Goal: Information Seeking & Learning: Learn about a topic

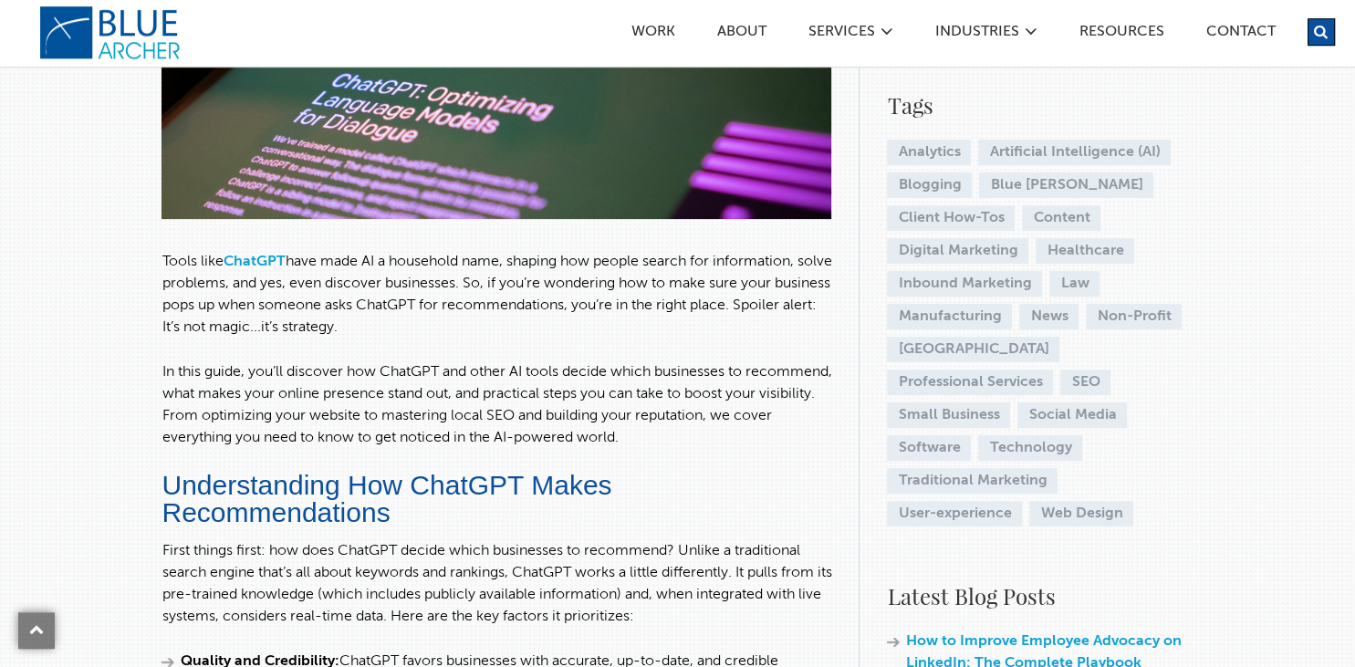
scroll to position [385, 0]
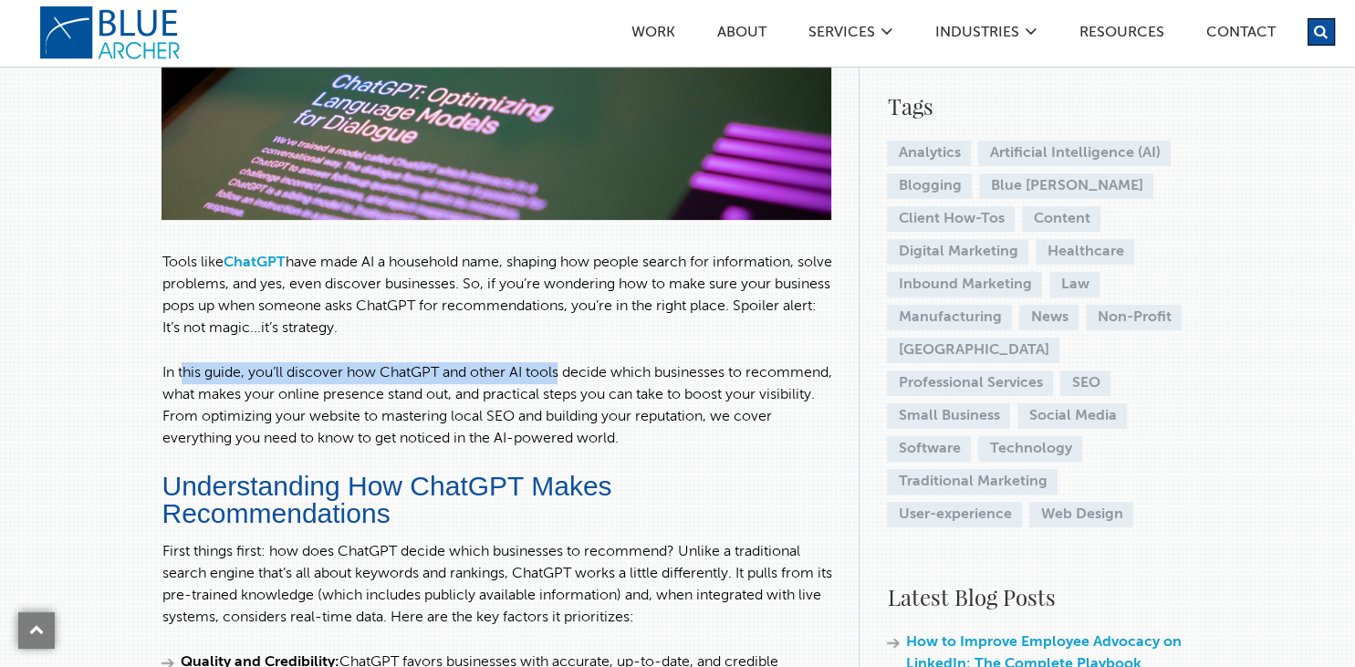
drag, startPoint x: 183, startPoint y: 380, endPoint x: 565, endPoint y: 373, distance: 381.6
click at [565, 373] on p "In this guide, you’ll discover how ChatGPT and other AI tools decide which busi…" at bounding box center [497, 406] width 670 height 88
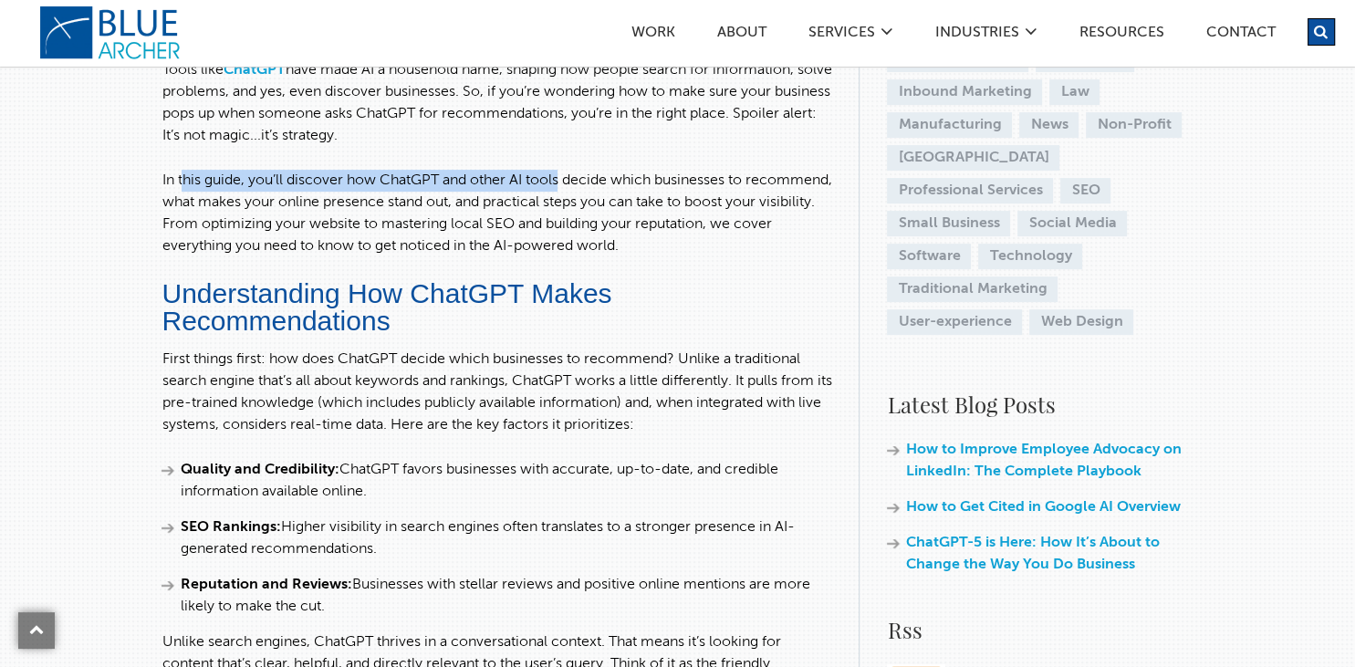
scroll to position [674, 0]
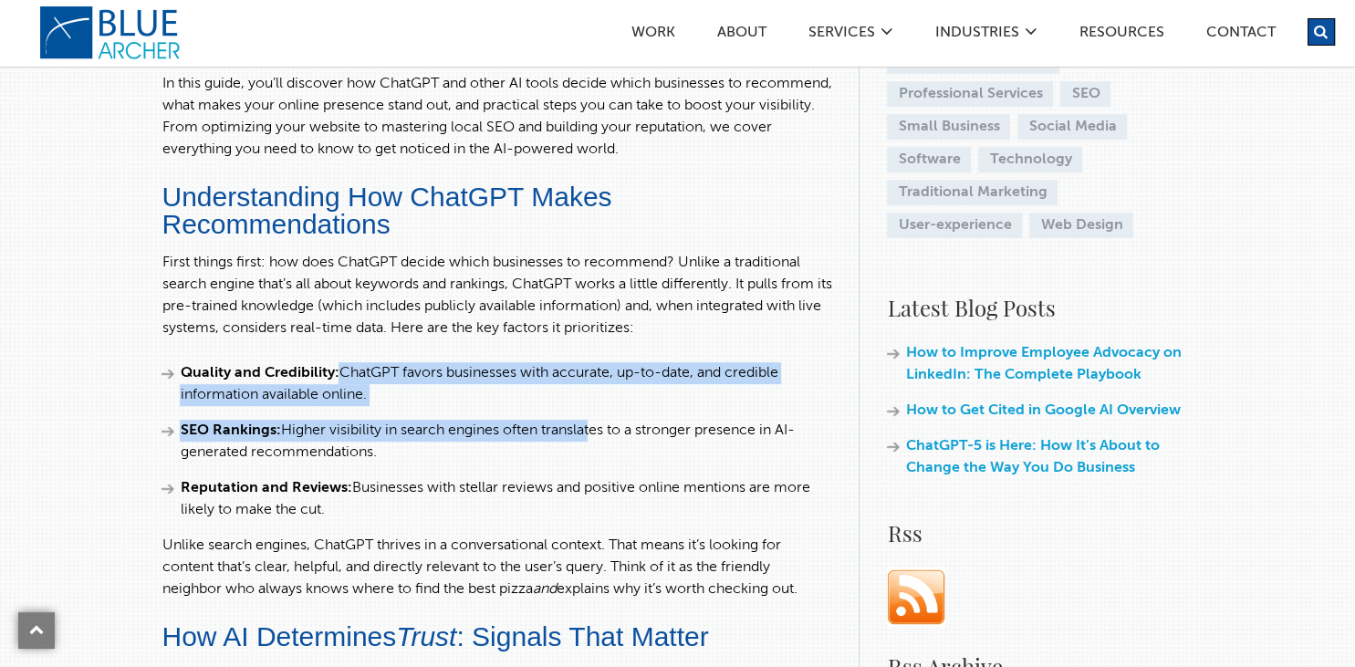
drag, startPoint x: 347, startPoint y: 367, endPoint x: 591, endPoint y: 428, distance: 252.1
click at [591, 428] on ul "Quality and Credibility: ChatGPT favors businesses with accurate, up-to-date, a…" at bounding box center [497, 441] width 670 height 159
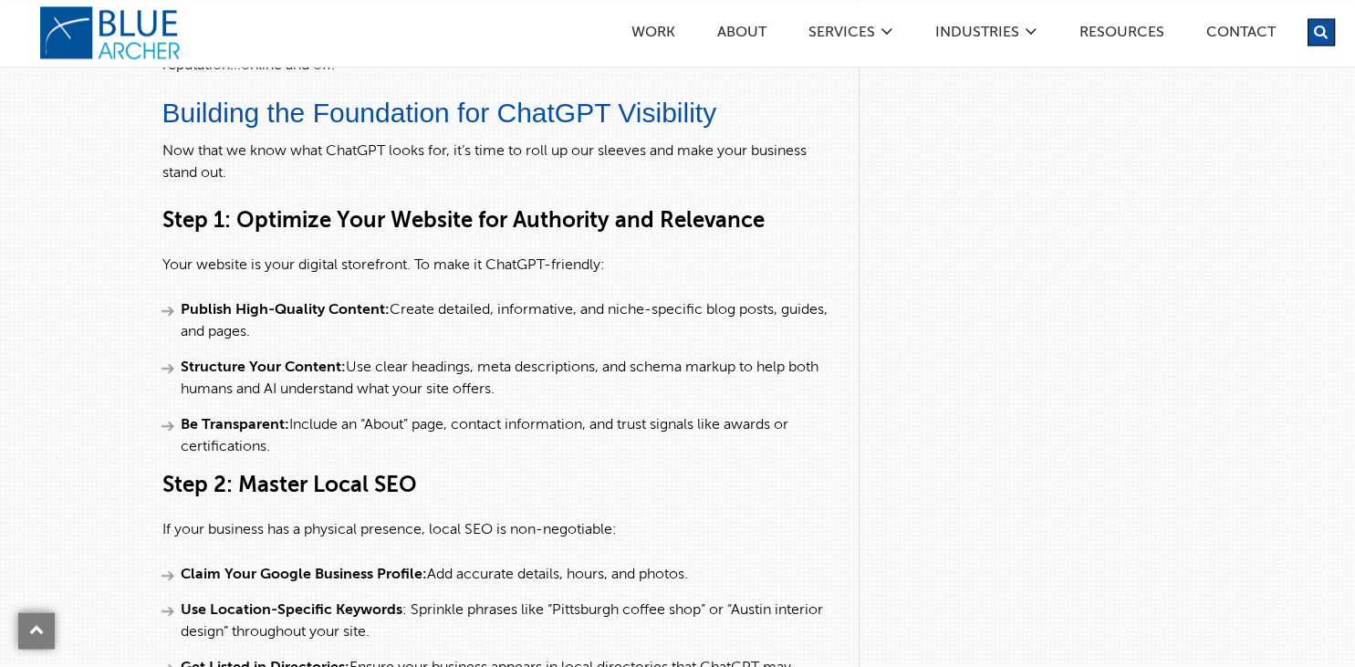
scroll to position [1734, 0]
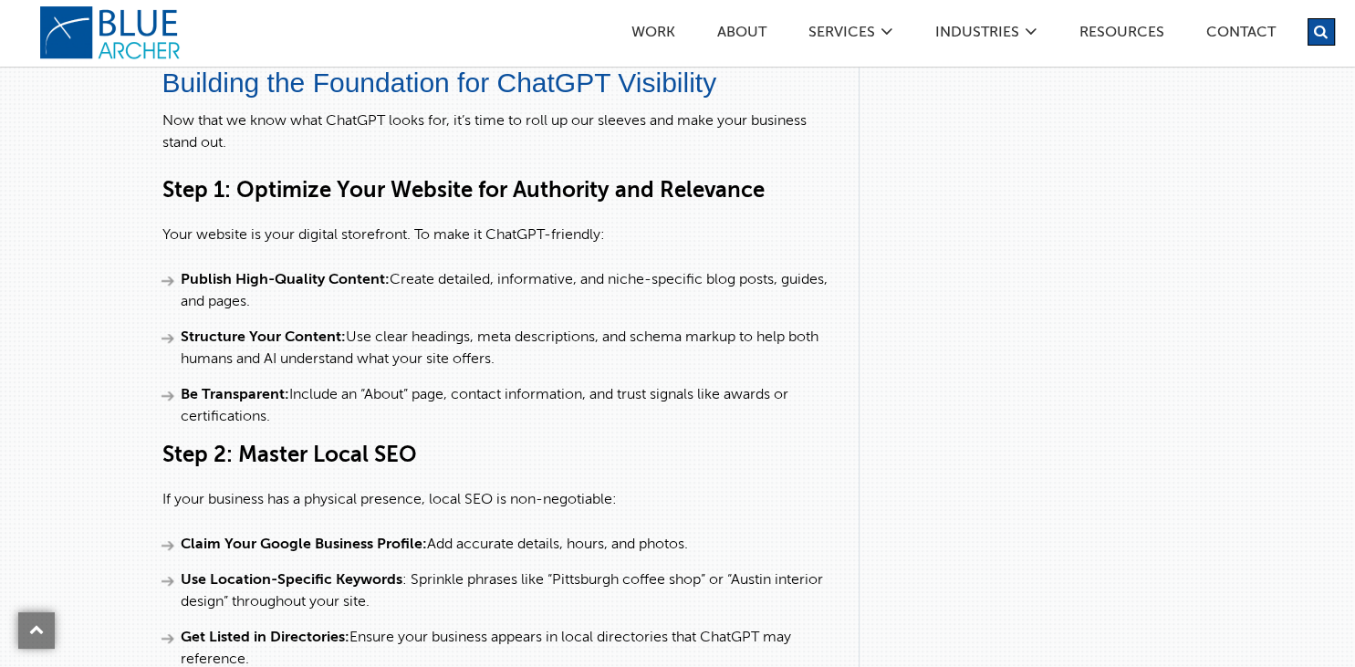
drag, startPoint x: 247, startPoint y: 283, endPoint x: 608, endPoint y: 290, distance: 360.6
click at [607, 288] on li "Publish High-Quality Content: Create detailed, informative, and niche-specific …" at bounding box center [497, 291] width 670 height 44
click at [641, 334] on li "Structure Your Content: Use clear headings, meta descriptions, and schema marku…" at bounding box center [497, 349] width 670 height 44
click at [584, 422] on li "Be Transparent: Include an “About” page, contact information, and trust signals…" at bounding box center [497, 406] width 670 height 44
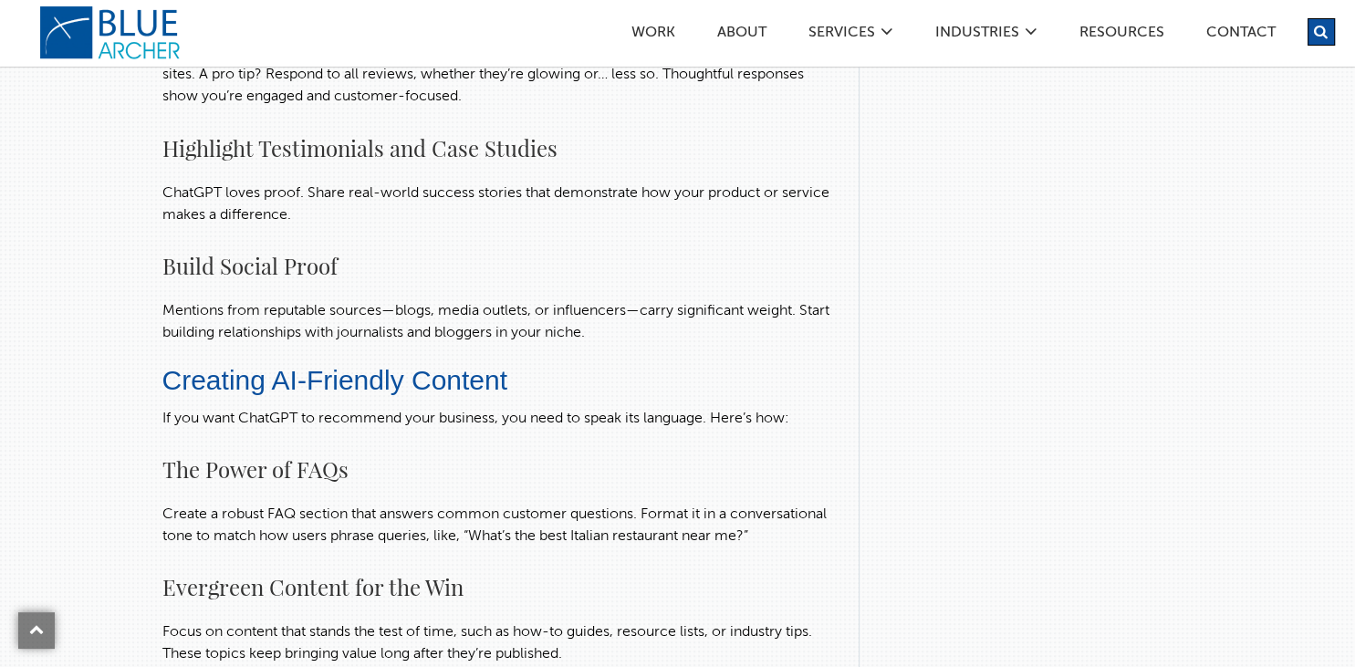
scroll to position [3469, 0]
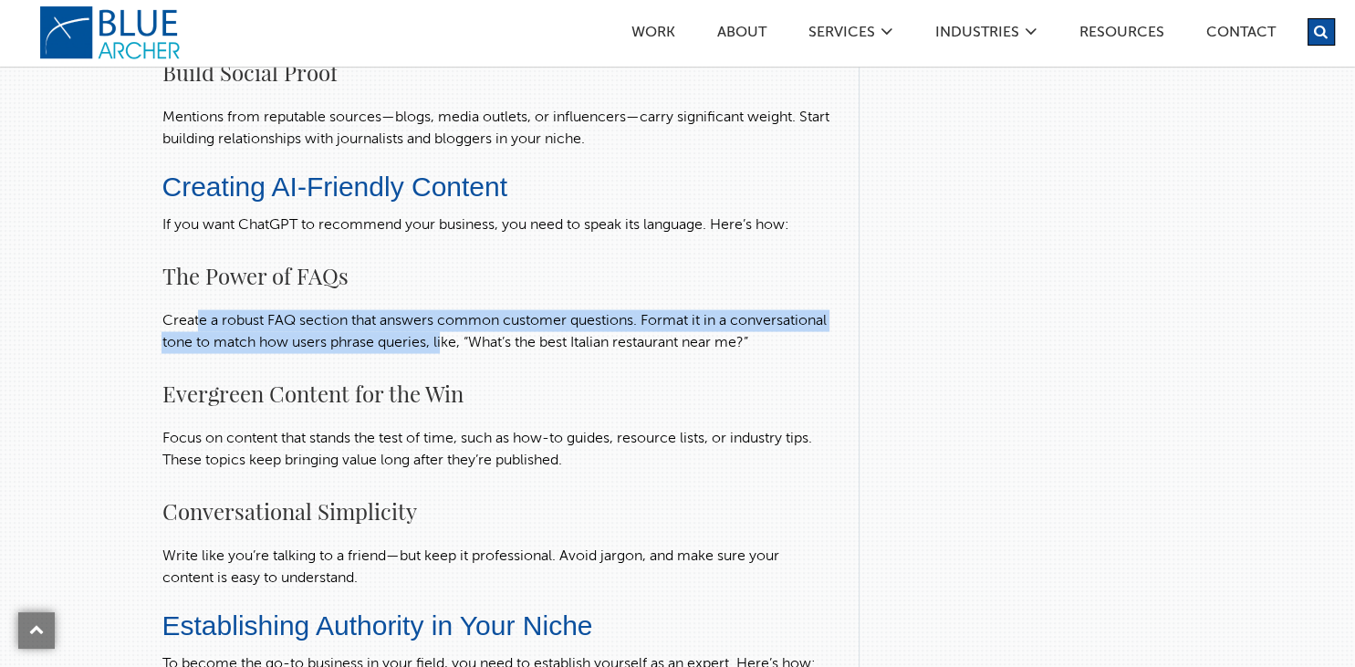
drag, startPoint x: 197, startPoint y: 319, endPoint x: 547, endPoint y: 331, distance: 349.8
click at [547, 331] on p "Create a robust FAQ section that answers common customer questions. Format it i…" at bounding box center [497, 332] width 670 height 44
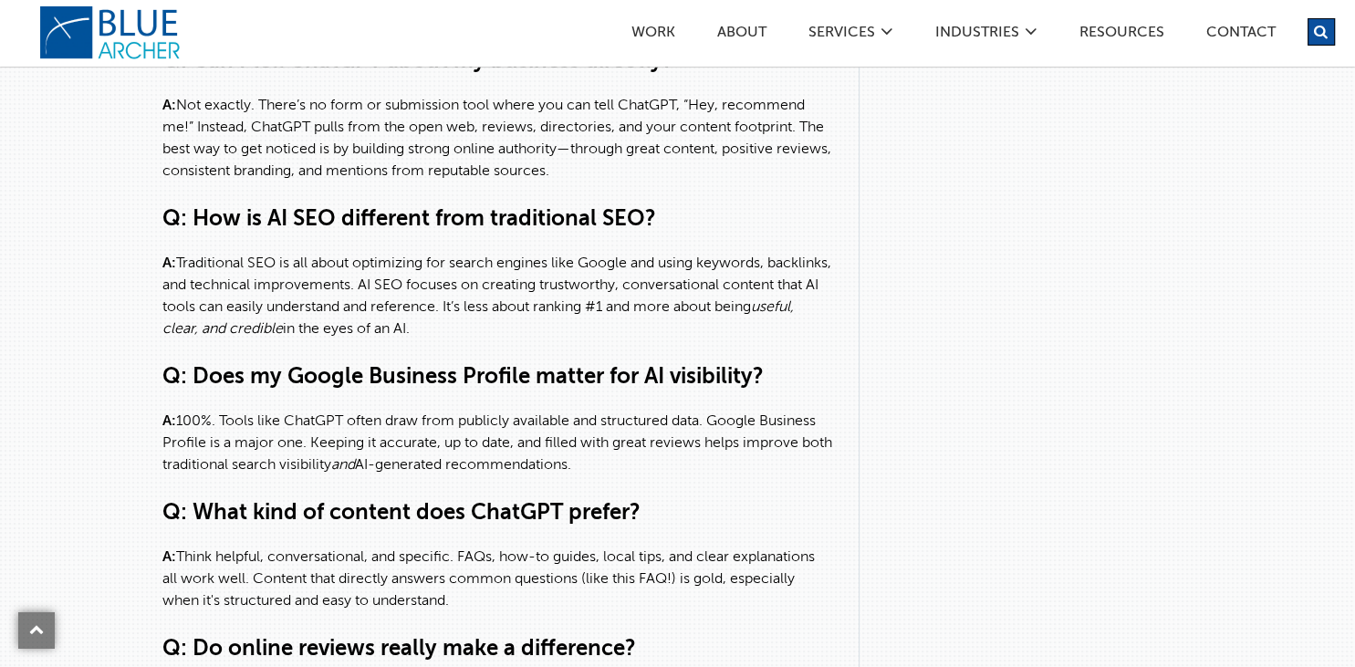
scroll to position [5301, 0]
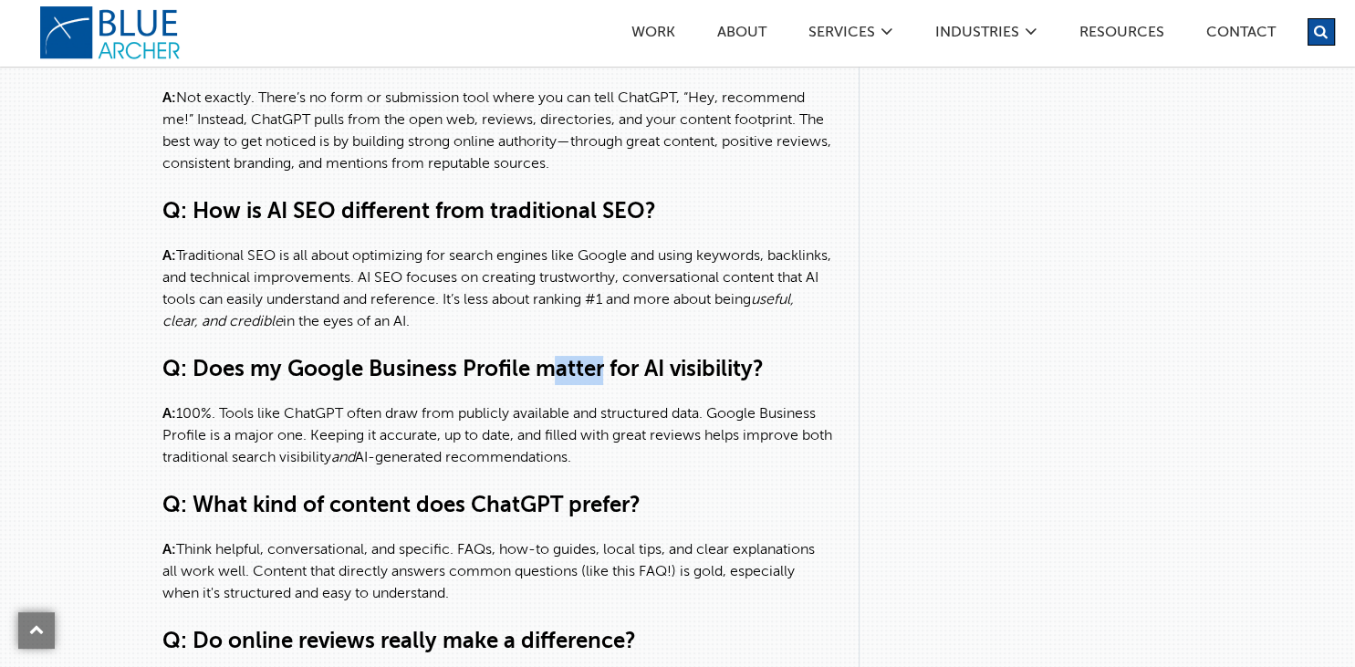
drag, startPoint x: 547, startPoint y: 395, endPoint x: 604, endPoint y: 393, distance: 57.5
click at [604, 385] on h3 "Q: Does my Google Business Profile matter for AI visibility?" at bounding box center [497, 370] width 670 height 29
click at [353, 385] on h3 "Q: Does my Google Business Profile matter for AI visibility?" at bounding box center [497, 370] width 670 height 29
drag, startPoint x: 282, startPoint y: 390, endPoint x: 611, endPoint y: 396, distance: 328.6
click at [611, 385] on h3 "Q: Does my Google Business Profile matter for AI visibility?" at bounding box center [497, 370] width 670 height 29
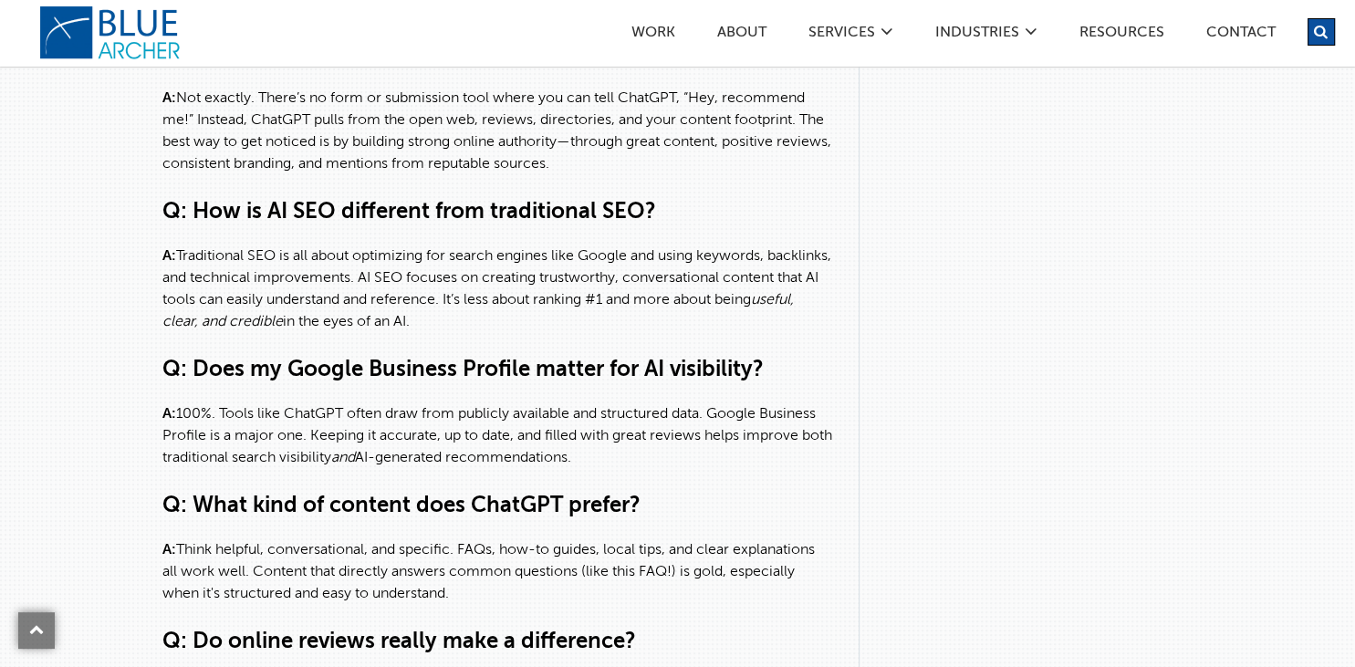
drag, startPoint x: 393, startPoint y: 449, endPoint x: 308, endPoint y: 448, distance: 85.8
click at [392, 449] on p "A: 100%. Tools like ChatGPT often draw from publicly available and structured d…" at bounding box center [497, 436] width 670 height 66
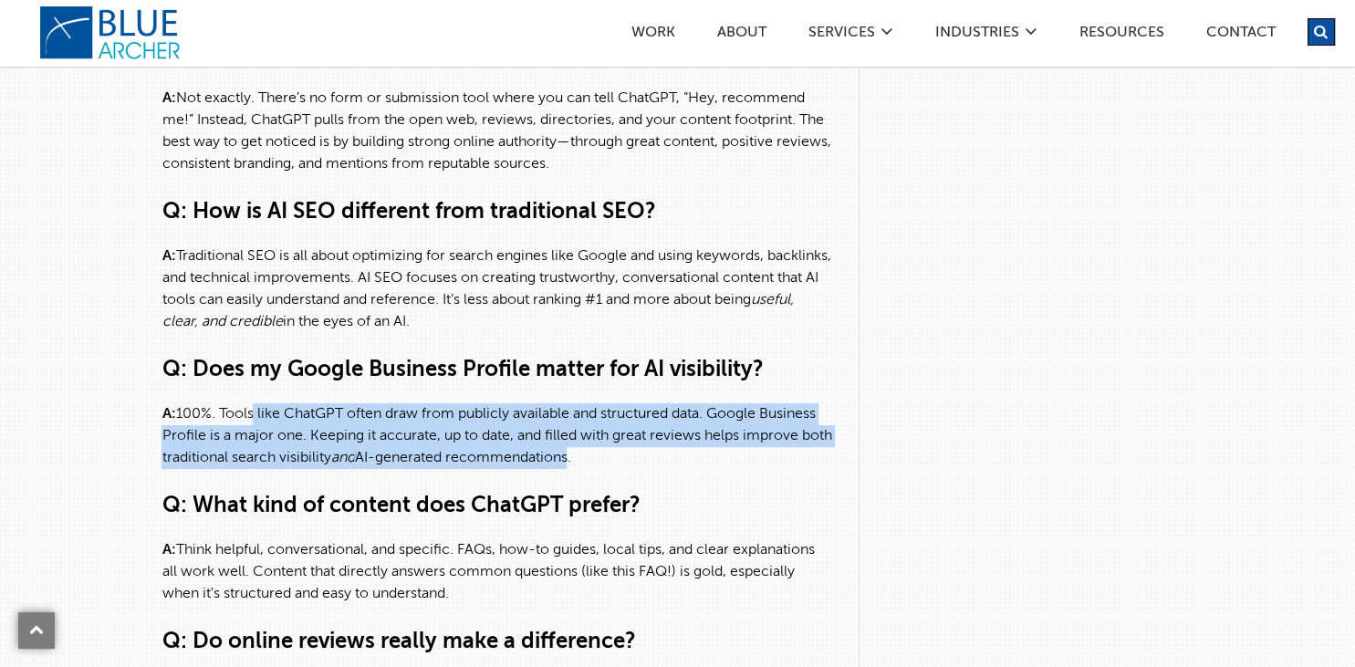
drag, startPoint x: 251, startPoint y: 436, endPoint x: 606, endPoint y: 473, distance: 356.9
click at [606, 469] on p "A: 100%. Tools like ChatGPT often draw from publicly available and structured d…" at bounding box center [497, 436] width 670 height 66
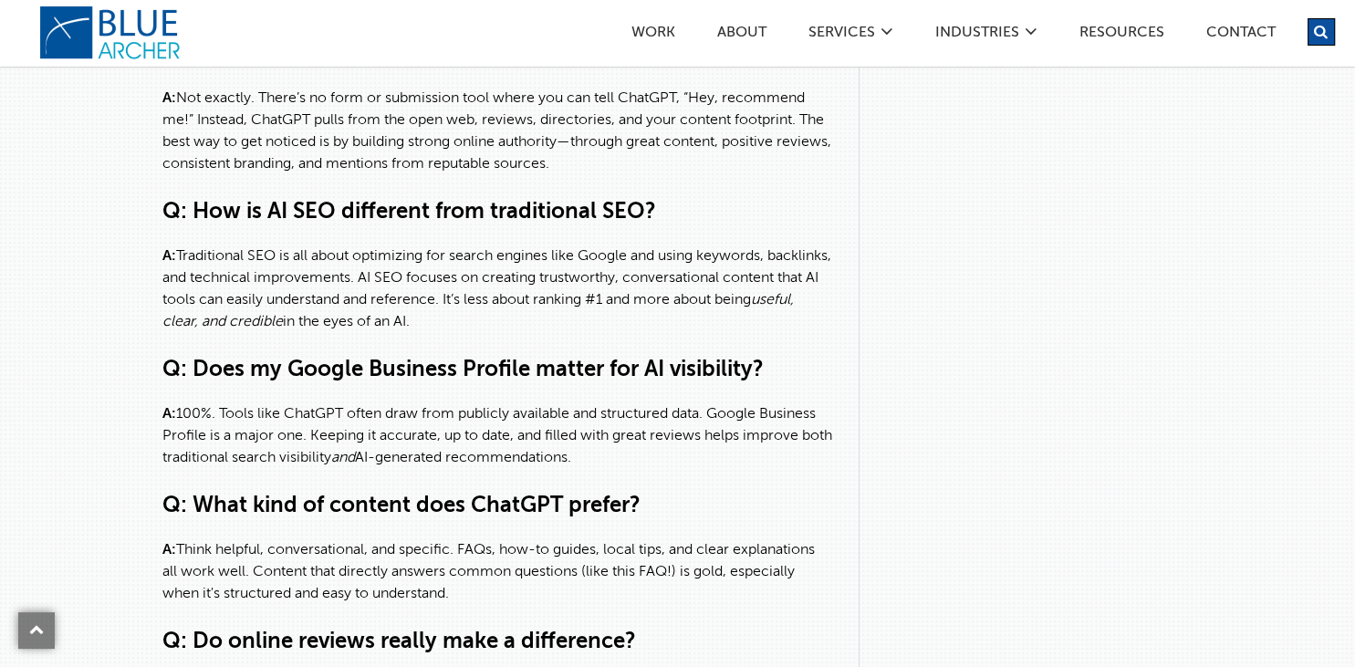
click at [632, 490] on div "Q: Can I tell ChatGPT about my business directly? A: Not exactly. There’s no fo…" at bounding box center [497, 390] width 670 height 701
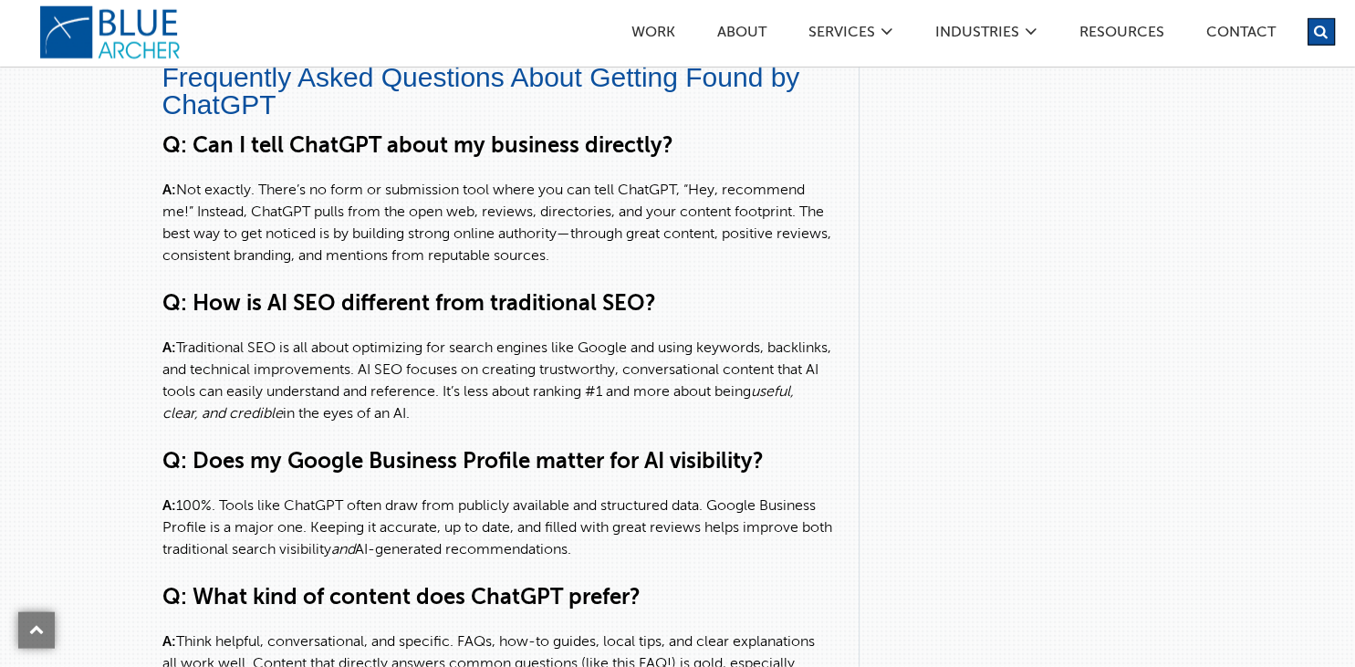
scroll to position [5204, 0]
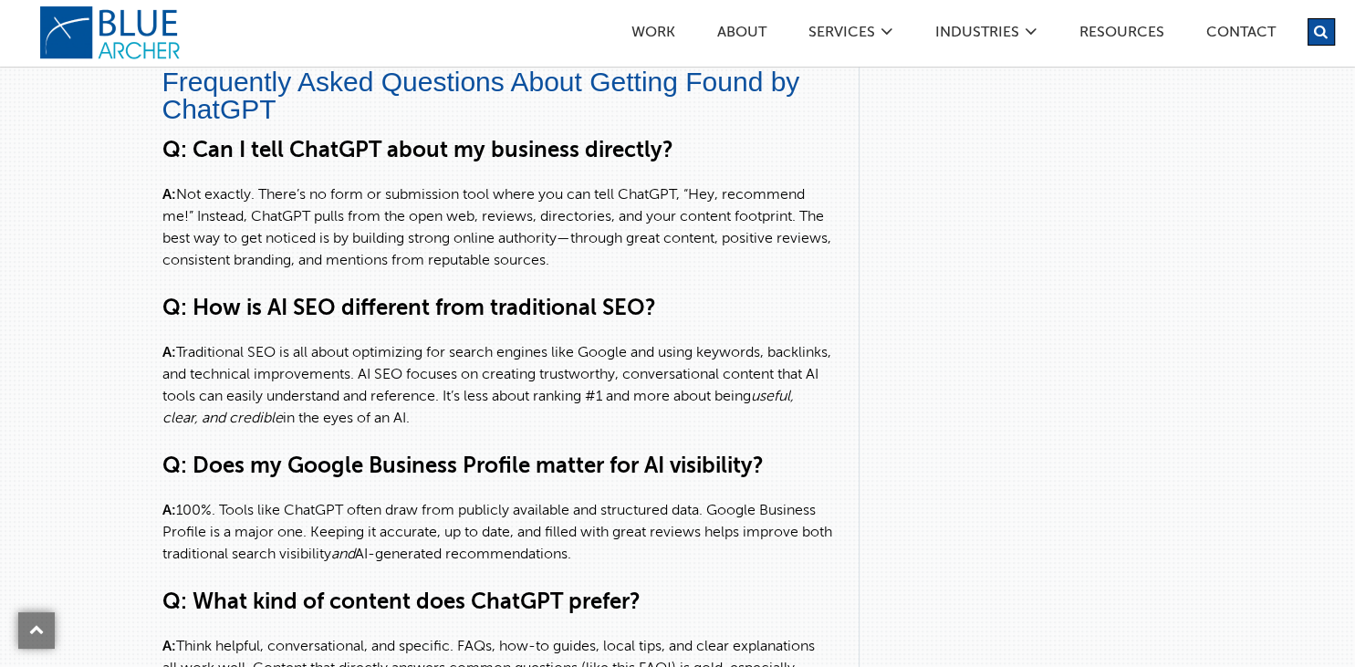
drag, startPoint x: 182, startPoint y: 374, endPoint x: 529, endPoint y: 434, distance: 352.9
click at [529, 430] on p "A: Traditional SEO is all about optimizing for search engines like Google and u…" at bounding box center [497, 386] width 670 height 88
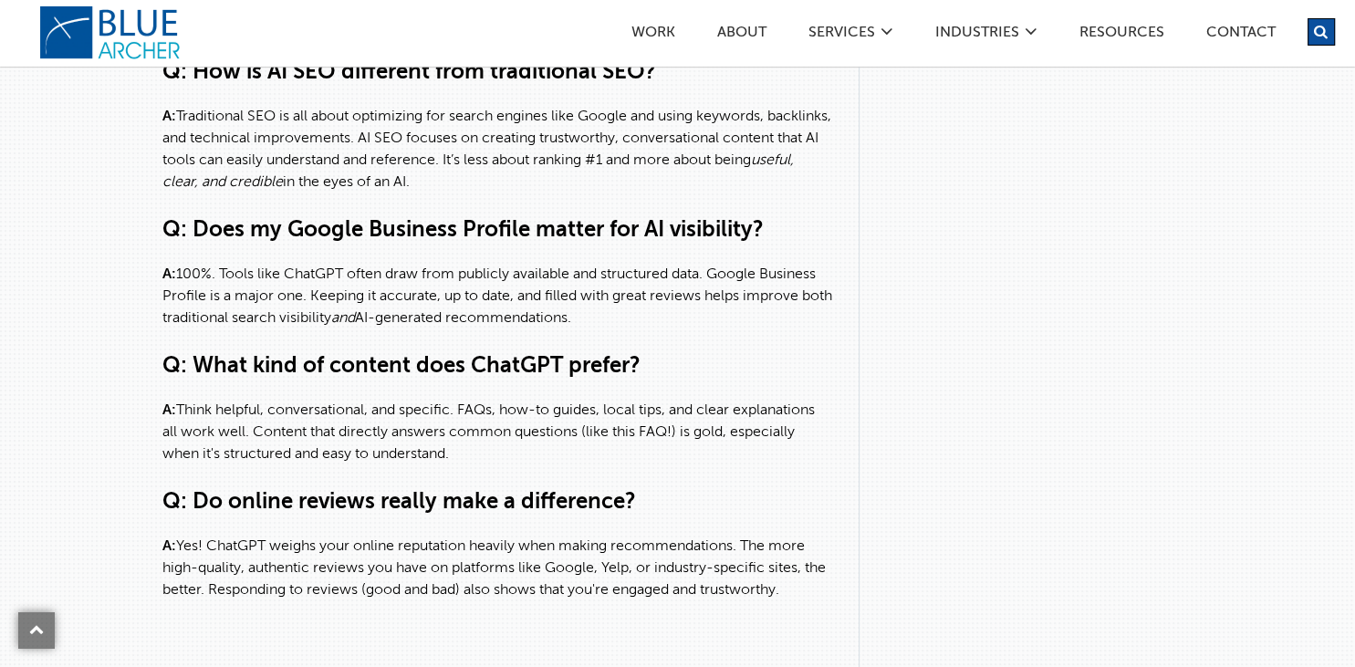
scroll to position [5397, 0]
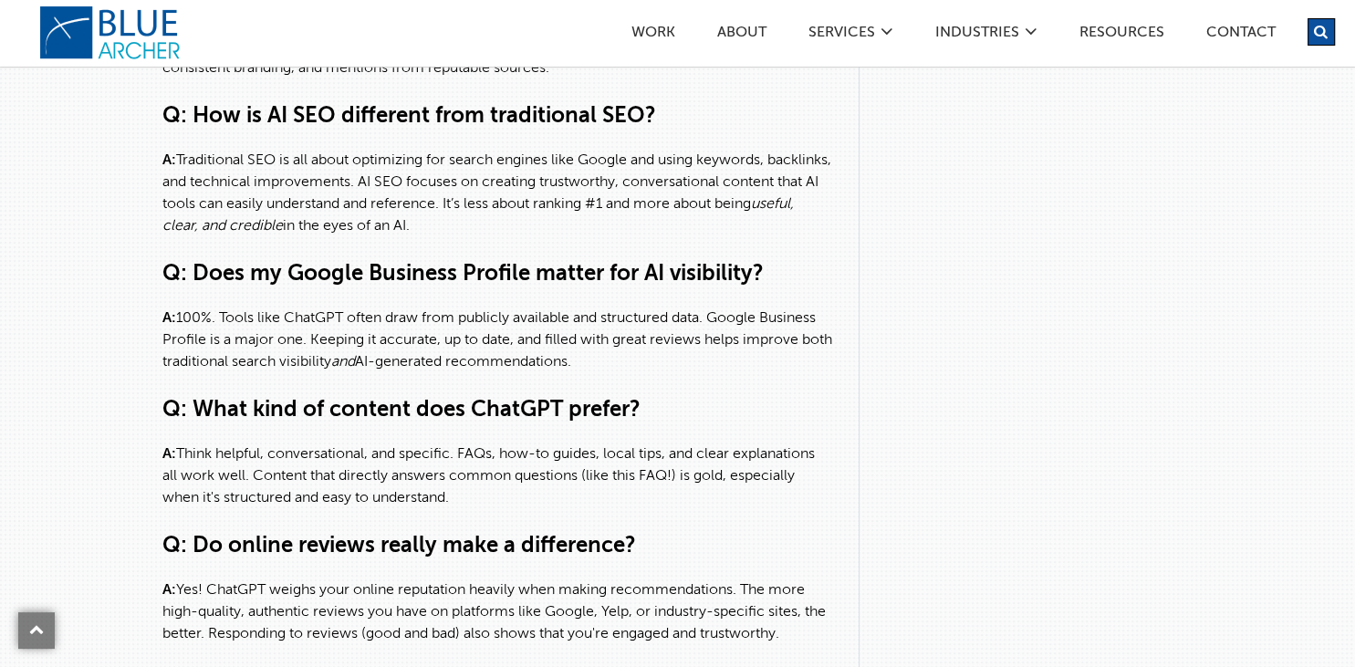
click at [362, 332] on p "A: 100%. Tools like ChatGPT often draw from publicly available and structured d…" at bounding box center [497, 341] width 670 height 66
drag, startPoint x: 178, startPoint y: 178, endPoint x: 517, endPoint y: 246, distance: 346.2
click at [517, 237] on p "A: Traditional SEO is all about optimizing for search engines like Google and u…" at bounding box center [497, 194] width 670 height 88
click at [517, 261] on div "Q: Can I tell ChatGPT about my business directly? A: Not exactly. There’s no fo…" at bounding box center [497, 294] width 670 height 701
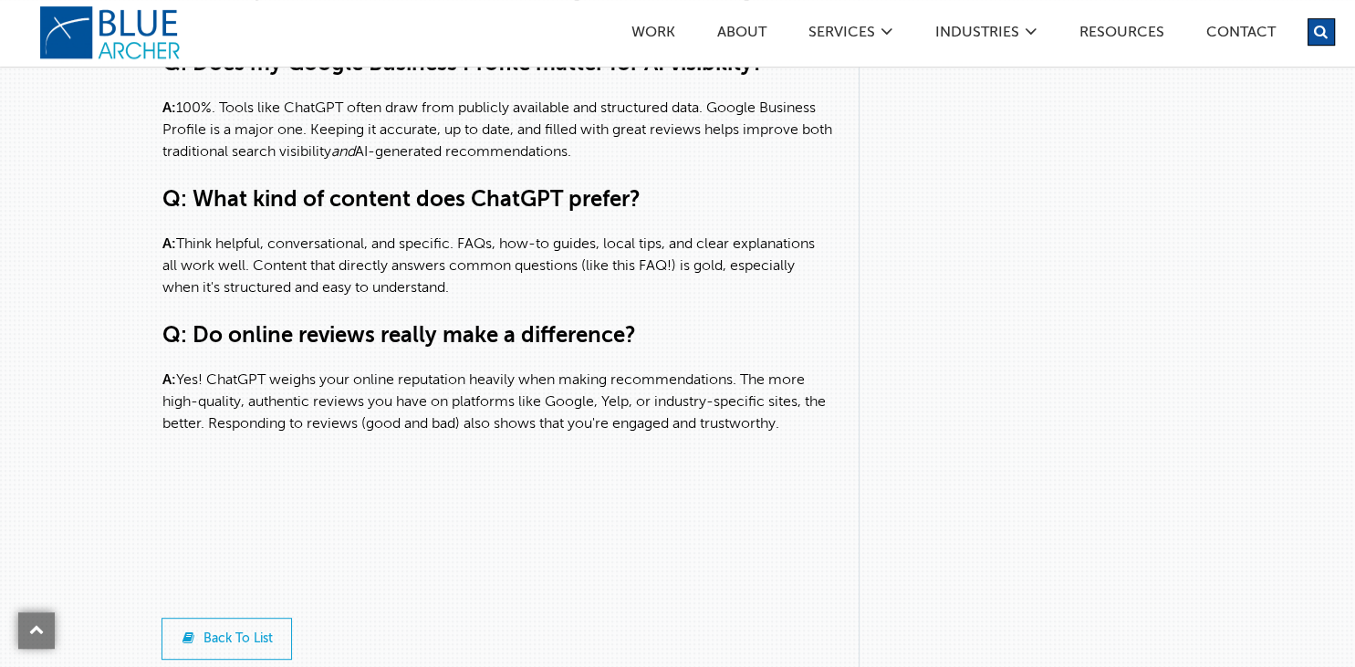
scroll to position [5493, 0]
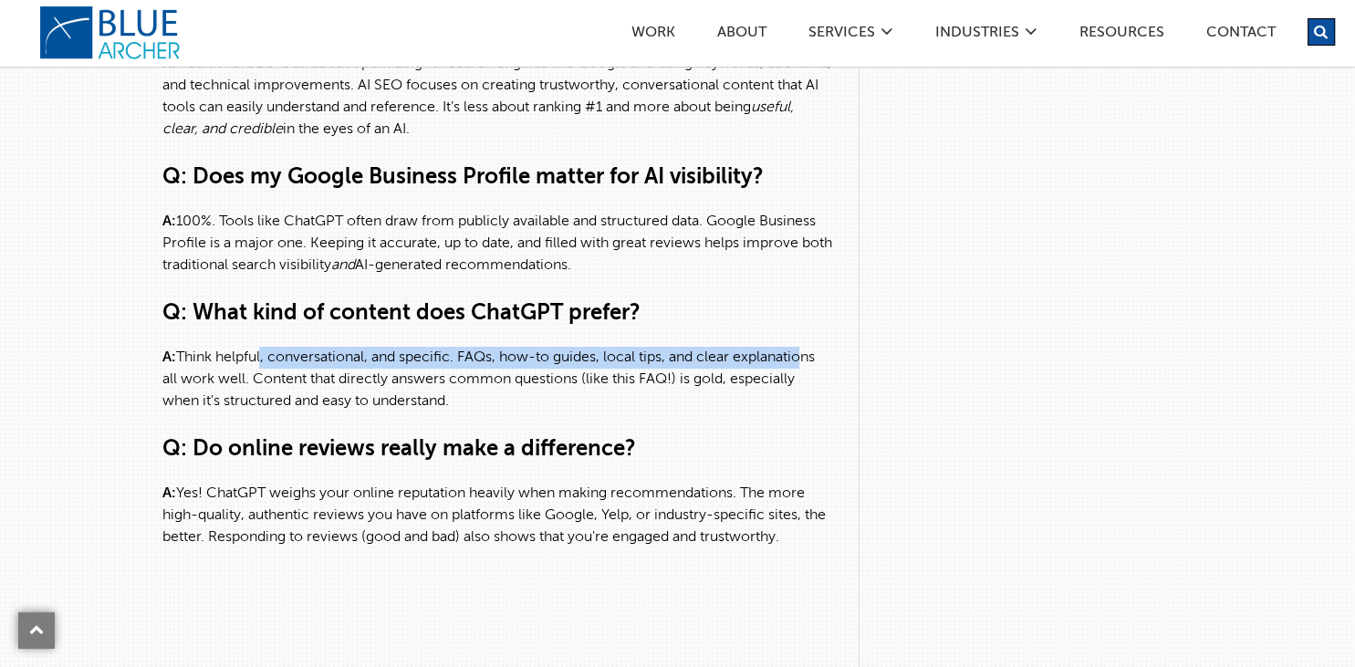
drag, startPoint x: 263, startPoint y: 371, endPoint x: 806, endPoint y: 378, distance: 543.1
click at [806, 378] on p "A: Think helpful, conversational, and specific. FAQs, how-to guides, local tips…" at bounding box center [497, 380] width 670 height 66
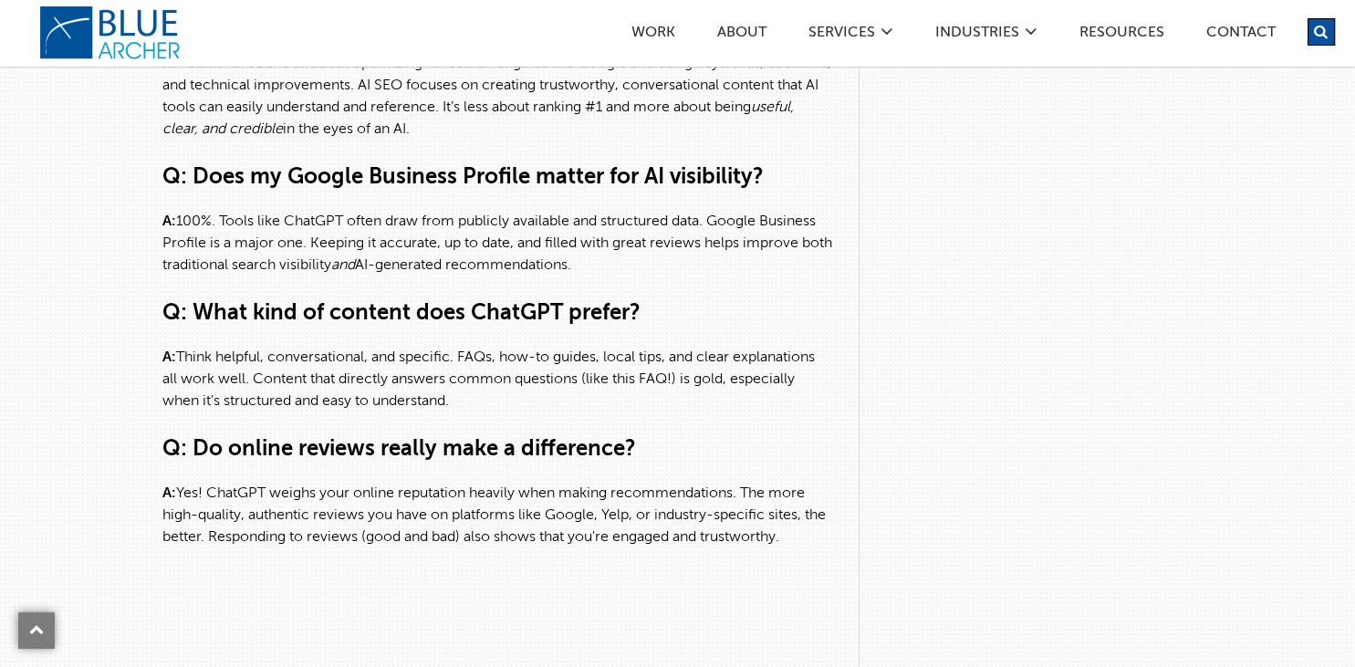
click at [644, 413] on p "A: Think helpful, conversational, and specific. FAQs, how-to guides, local tips…" at bounding box center [497, 380] width 670 height 66
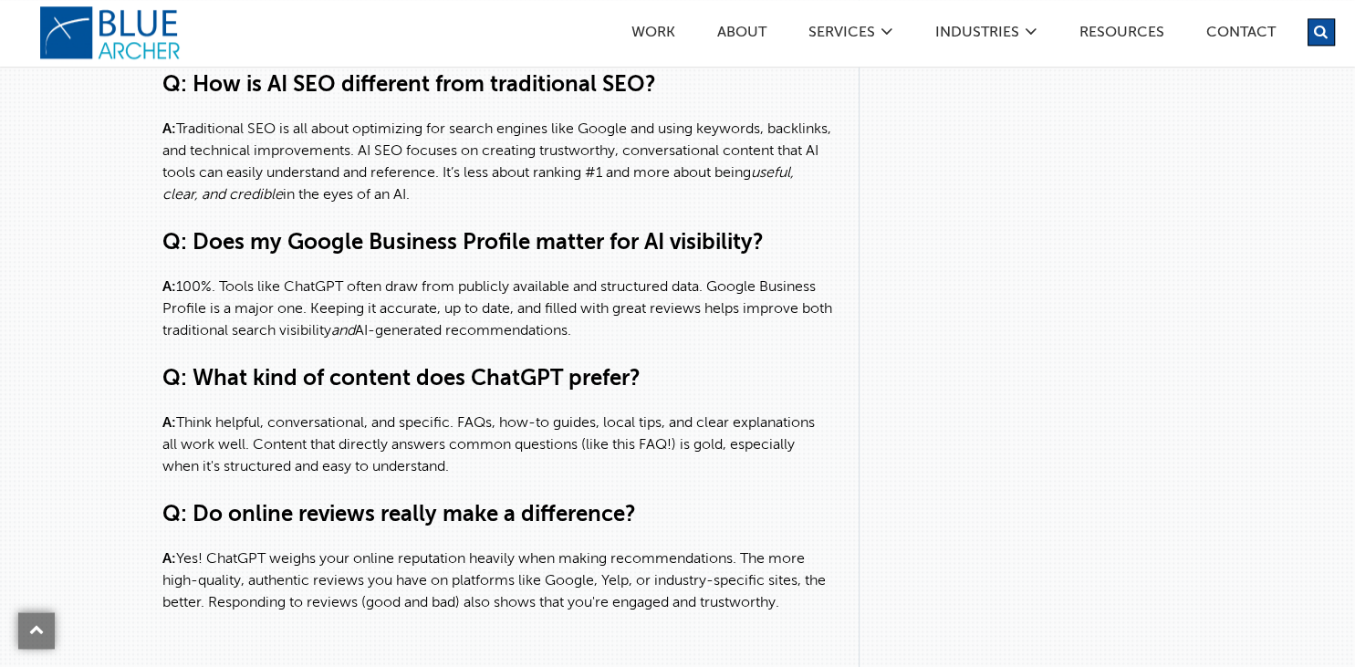
scroll to position [5397, 0]
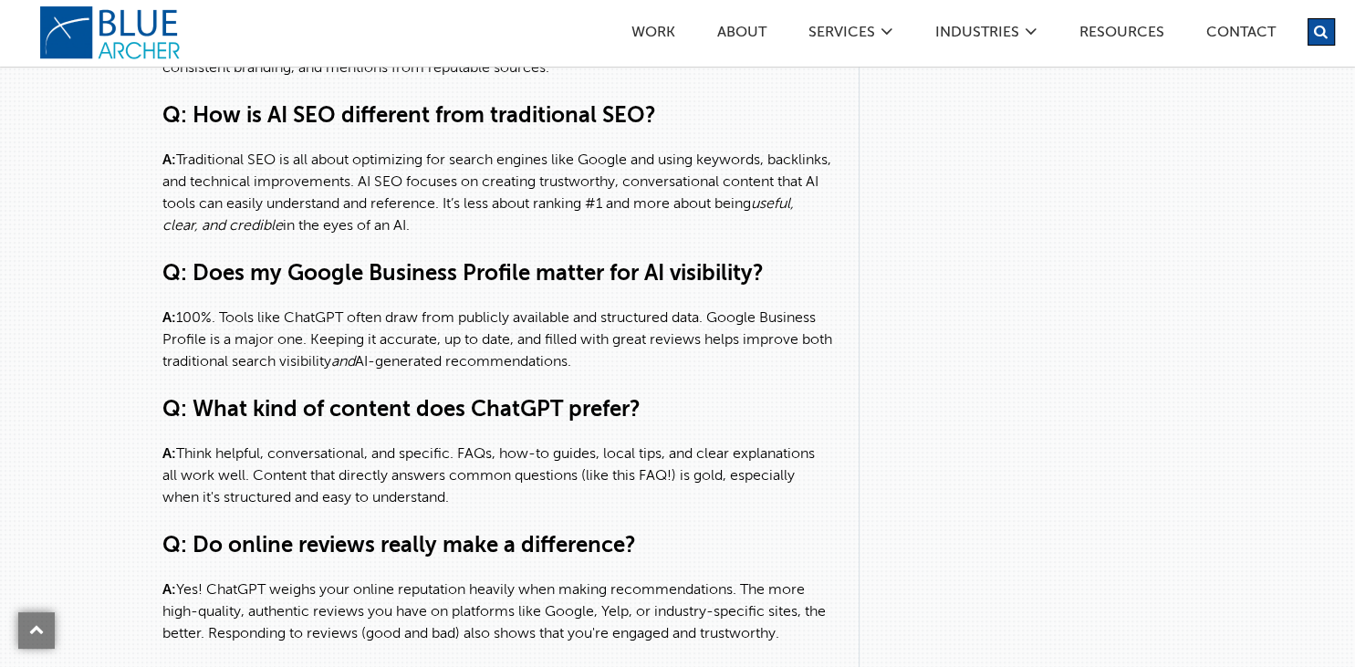
click at [438, 367] on p "A: 100%. Tools like ChatGPT often draw from publicly available and structured d…" at bounding box center [497, 341] width 670 height 66
click at [259, 346] on p "A: 100%. Tools like ChatGPT often draw from publicly available and structured d…" at bounding box center [497, 341] width 670 height 66
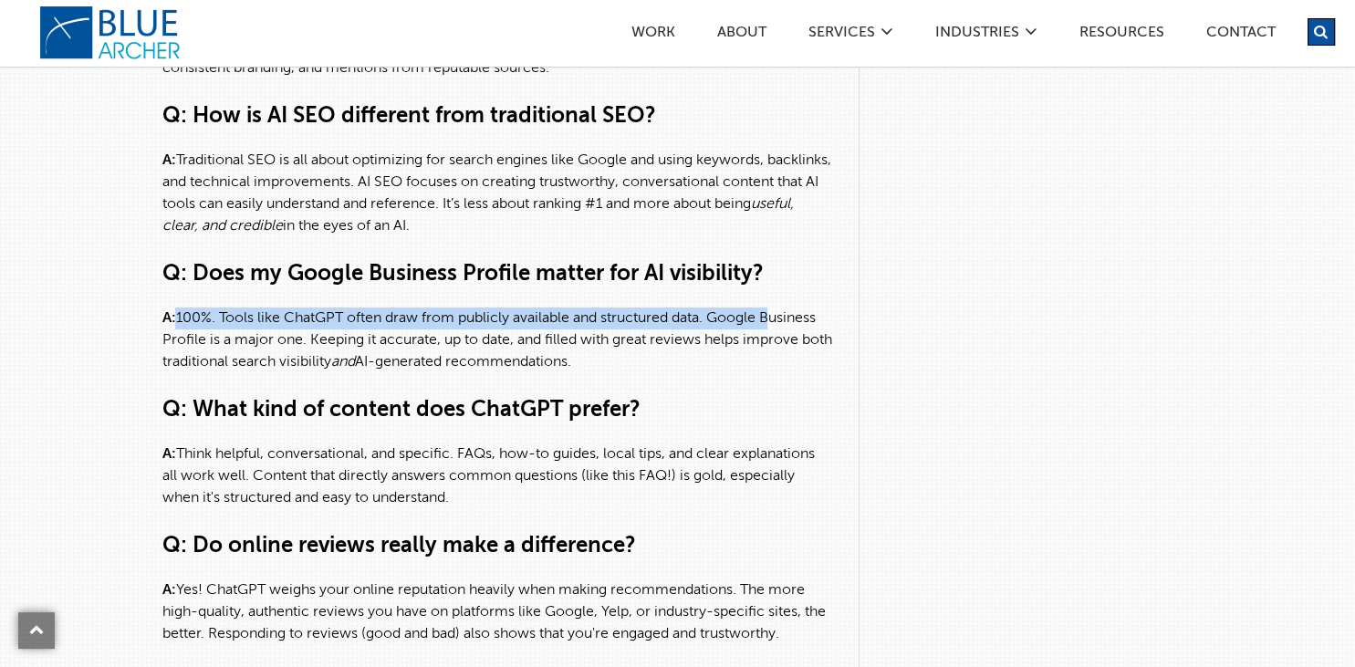
drag, startPoint x: 174, startPoint y: 330, endPoint x: 770, endPoint y: 343, distance: 596.1
click at [770, 343] on p "A: 100%. Tools like ChatGPT often draw from publicly available and structured d…" at bounding box center [497, 341] width 670 height 66
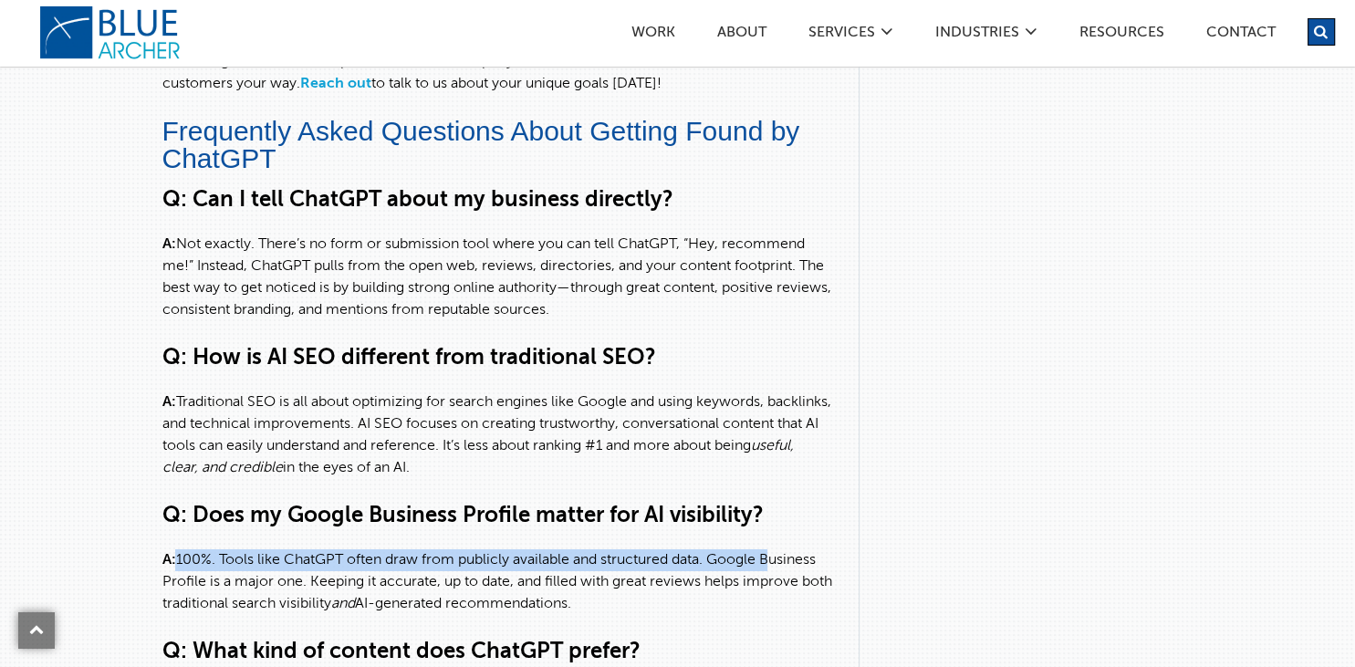
scroll to position [5107, 0]
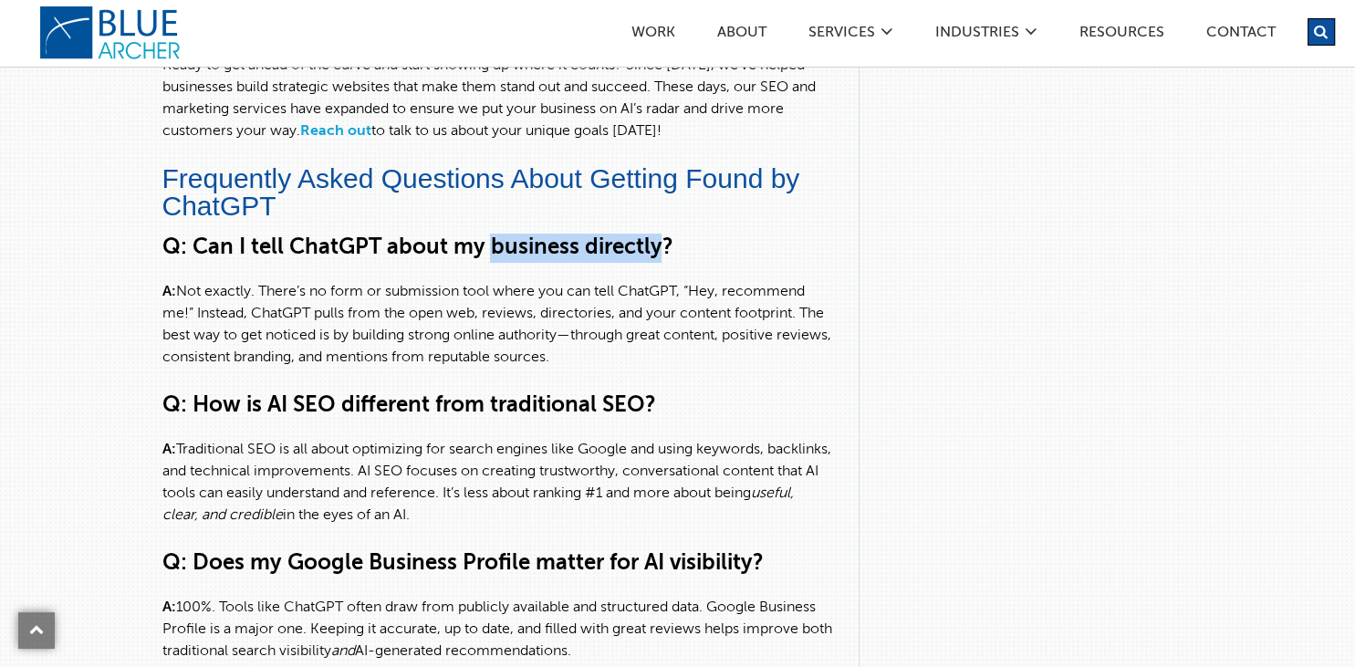
drag, startPoint x: 487, startPoint y: 265, endPoint x: 664, endPoint y: 272, distance: 176.3
click at [664, 263] on h3 "Q: Can I tell ChatGPT about my business directly?" at bounding box center [497, 248] width 670 height 29
click at [597, 282] on div "Q: Can I tell ChatGPT about my business directly? A: Not exactly. There’s no fo…" at bounding box center [497, 584] width 670 height 701
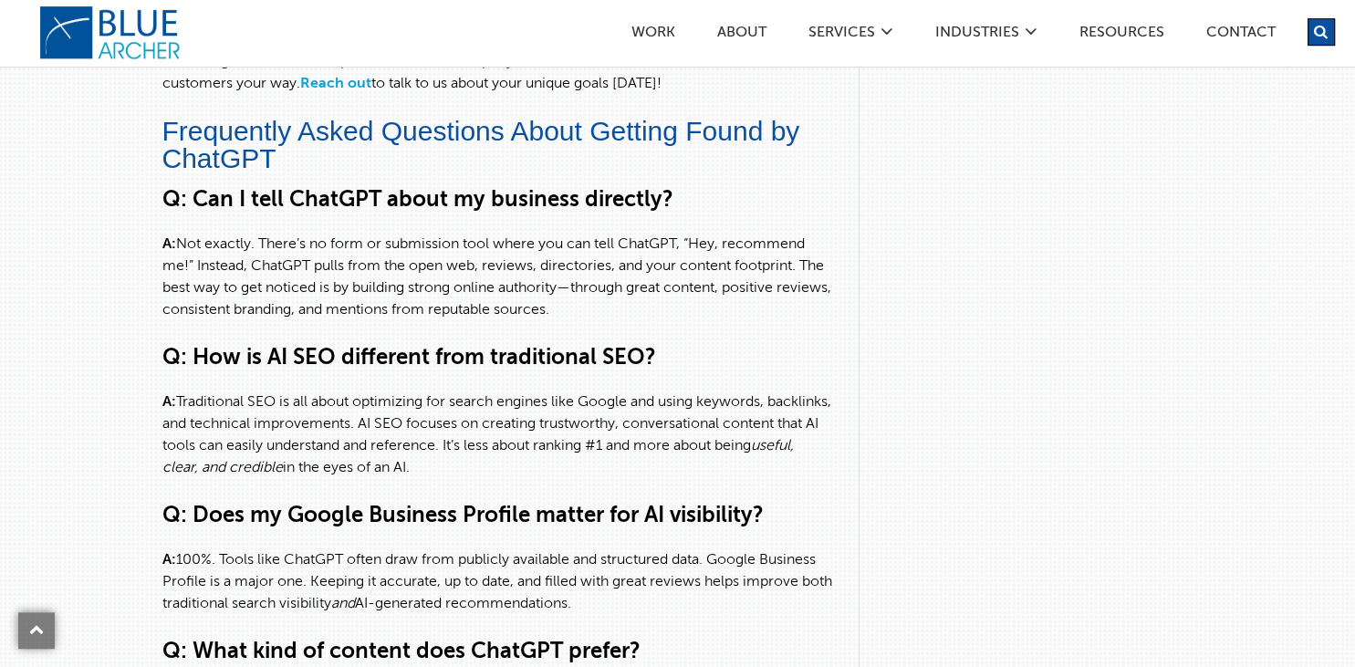
scroll to position [5204, 0]
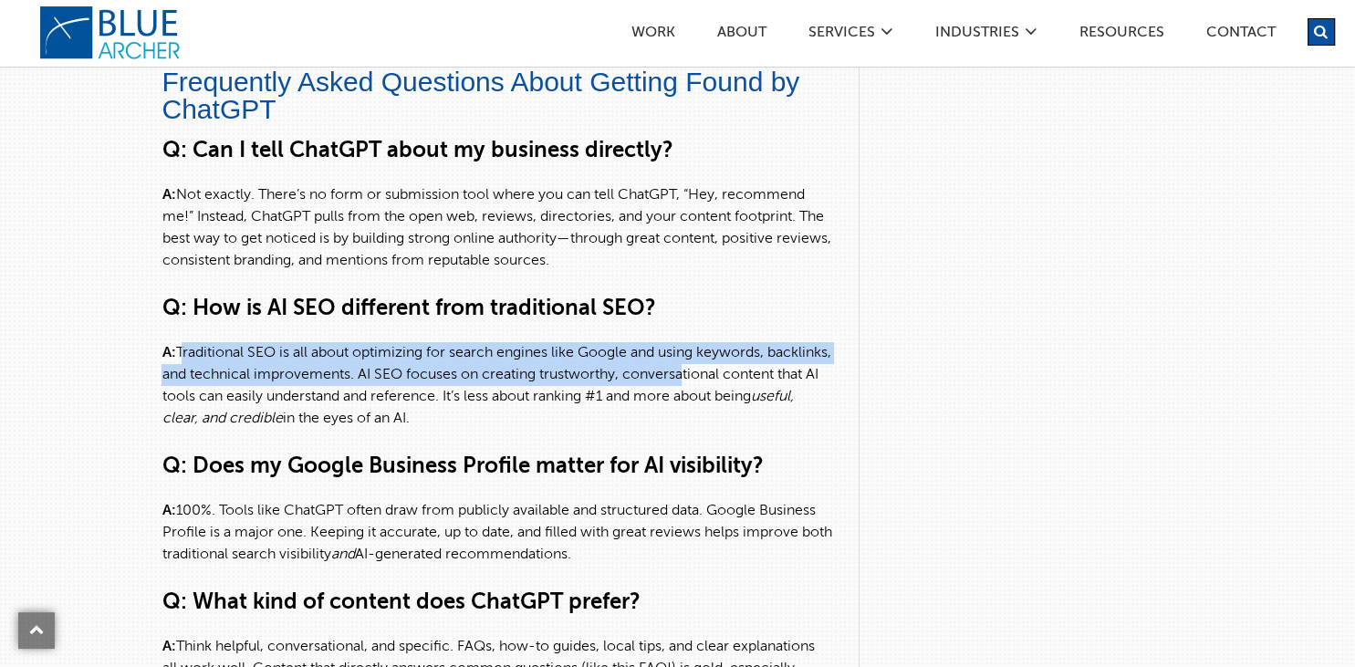
drag, startPoint x: 183, startPoint y: 371, endPoint x: 747, endPoint y: 389, distance: 565.2
click at [747, 389] on p "A: Traditional SEO is all about optimizing for search engines like Google and u…" at bounding box center [497, 386] width 670 height 88
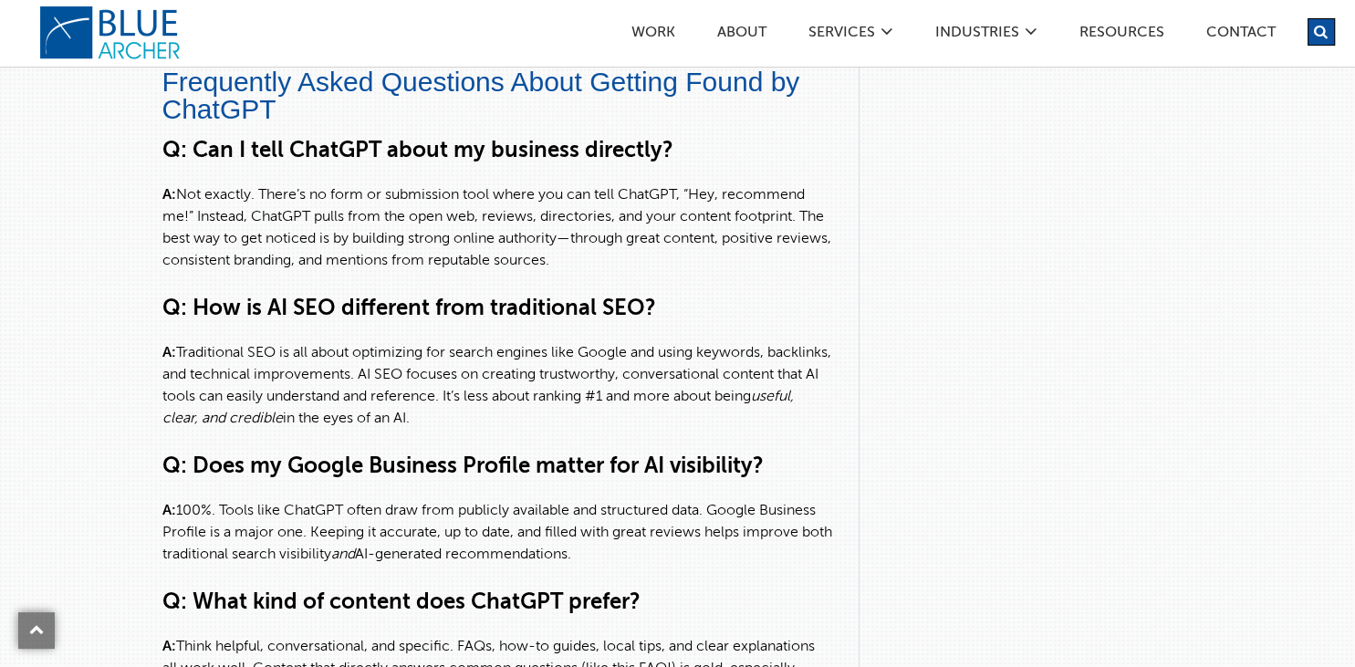
click at [668, 430] on p "A: Traditional SEO is all about optimizing for search engines like Google and u…" at bounding box center [497, 386] width 670 height 88
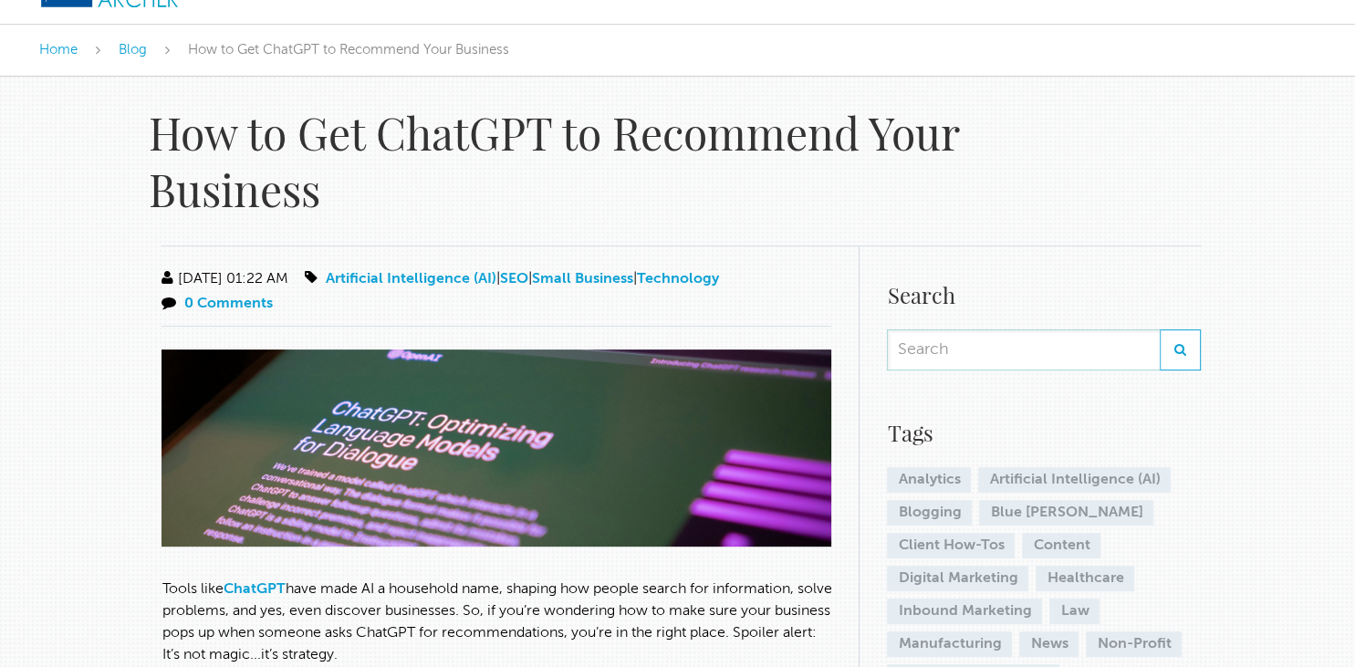
scroll to position [96, 0]
